Goal: Register for event/course

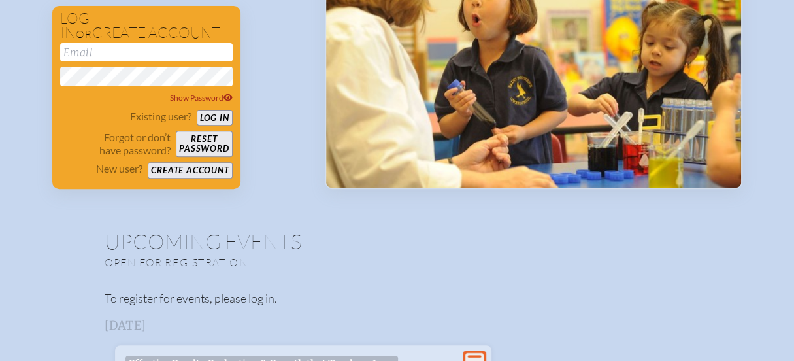
scroll to position [131, 0]
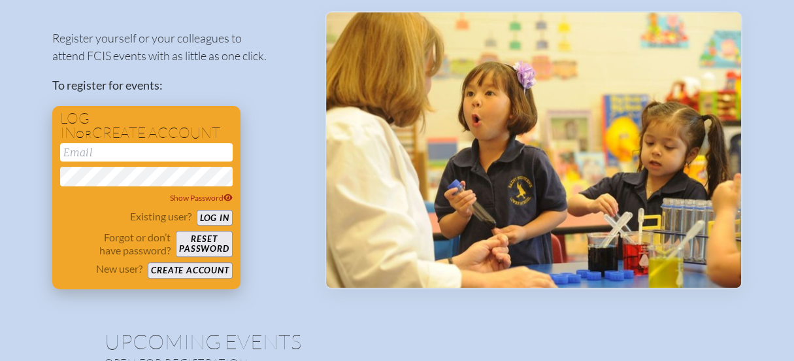
type input "[EMAIL_ADDRESS][DOMAIN_NAME]"
click at [207, 212] on button "Log in" at bounding box center [215, 218] width 36 height 16
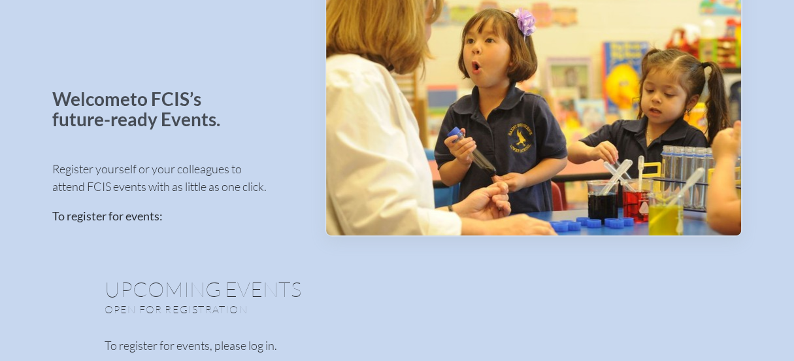
scroll to position [78, 0]
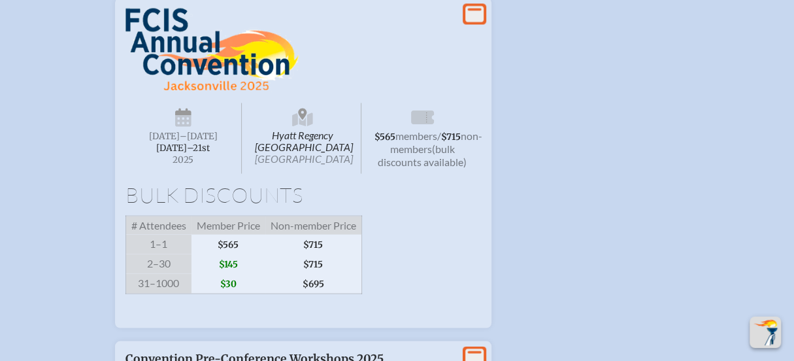
scroll to position [1371, 0]
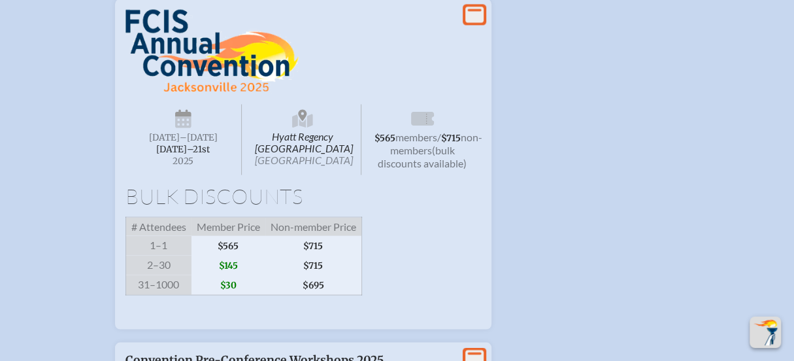
click at [190, 154] on span "[DATE]–⁠21st" at bounding box center [183, 148] width 54 height 11
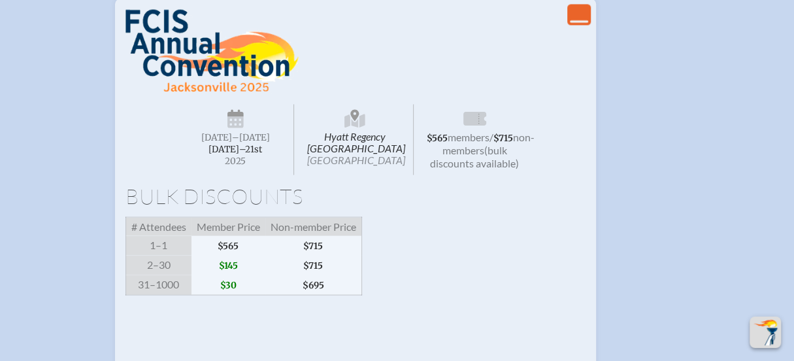
click at [221, 153] on span "[DATE]–⁠21st" at bounding box center [235, 148] width 54 height 11
click at [580, 24] on icon "View Less" at bounding box center [579, 14] width 18 height 18
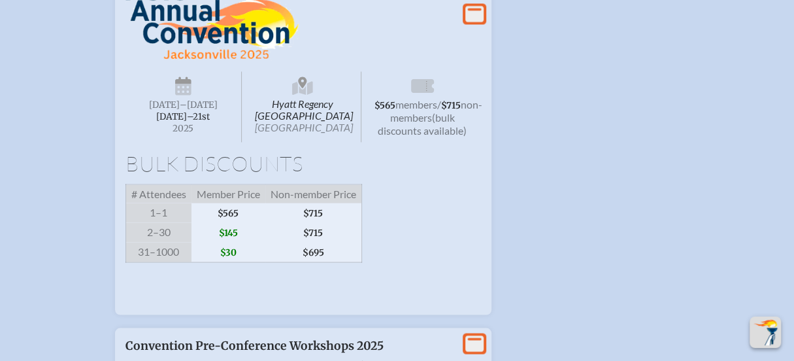
scroll to position [1404, 0]
